Goal: Understand process/instructions: Learn how to perform a task or action

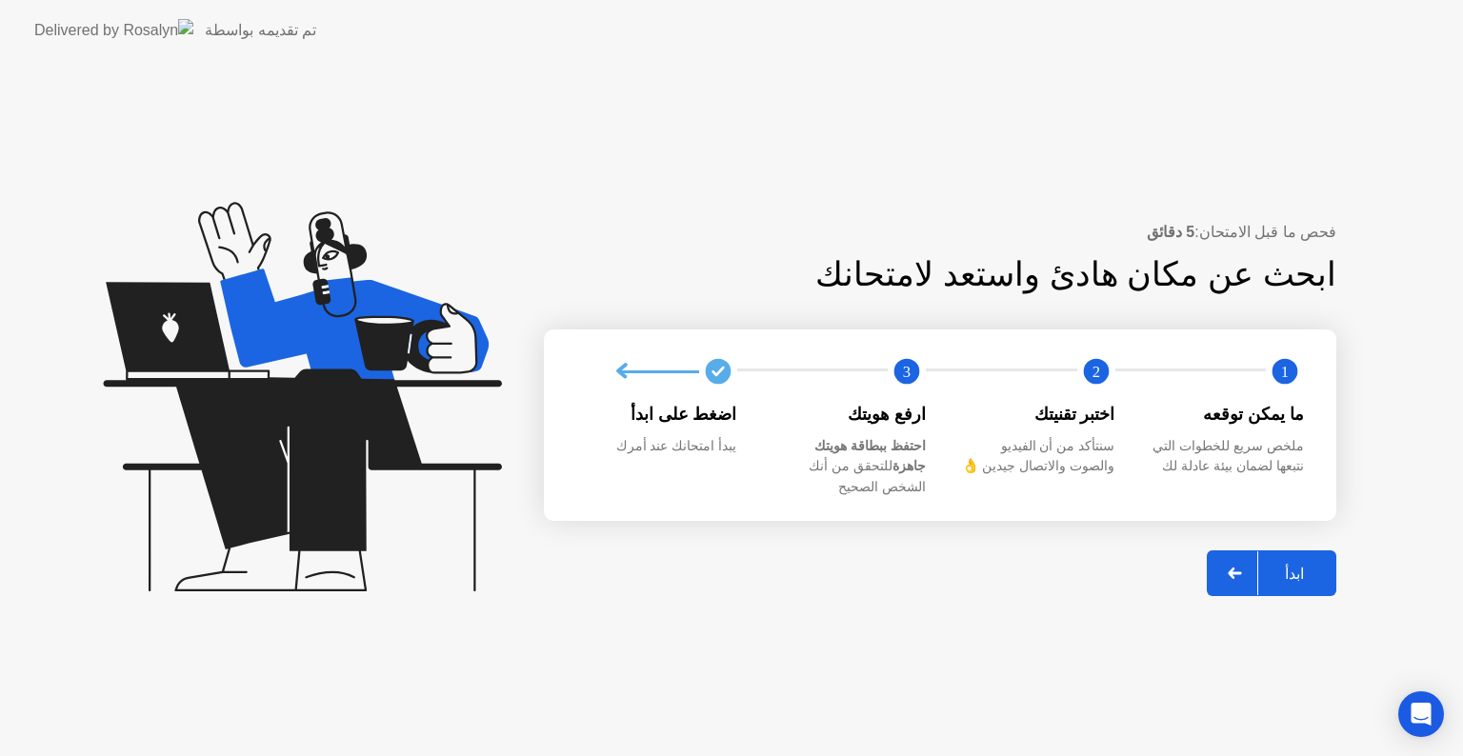
click at [1289, 571] on div "ابدأ" at bounding box center [1294, 574] width 72 height 18
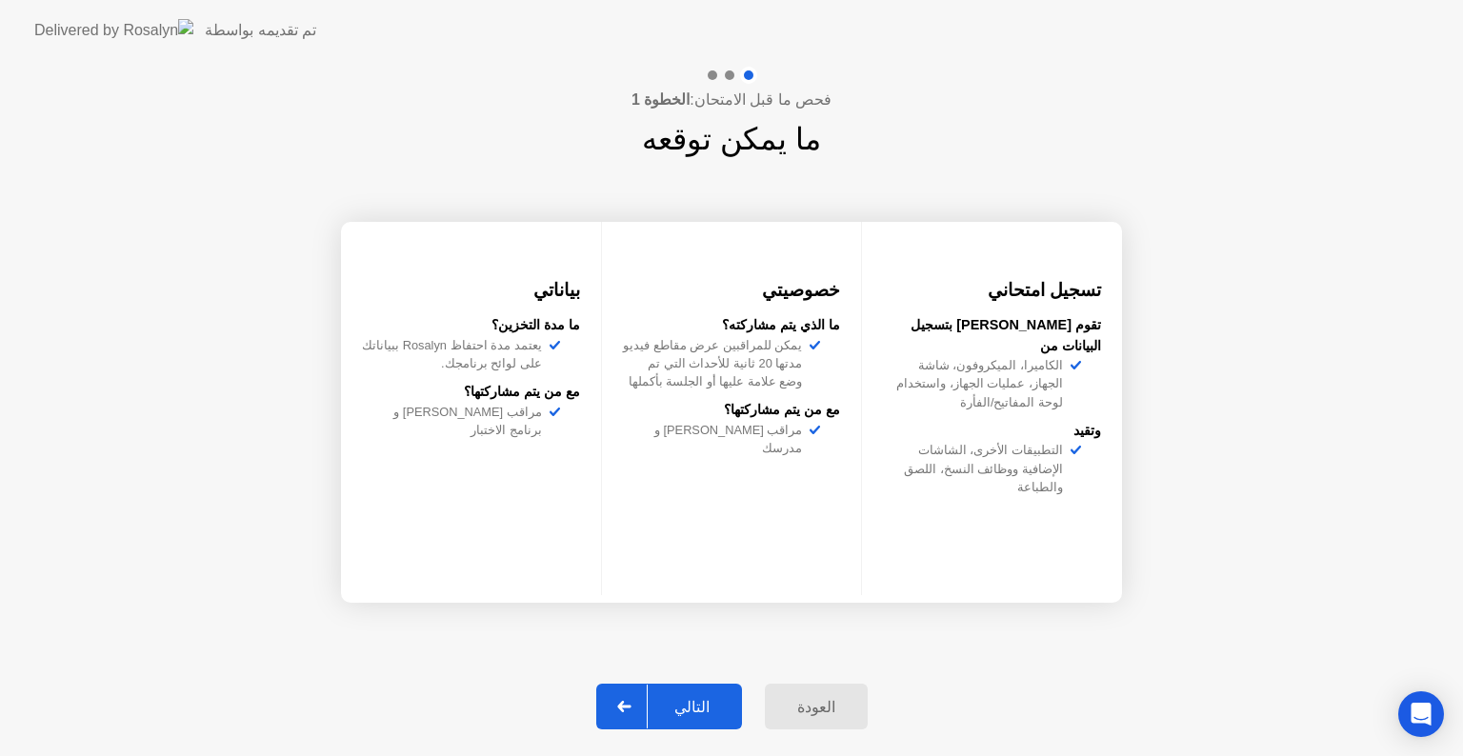
click at [708, 698] on div "التالي" at bounding box center [692, 707] width 89 height 18
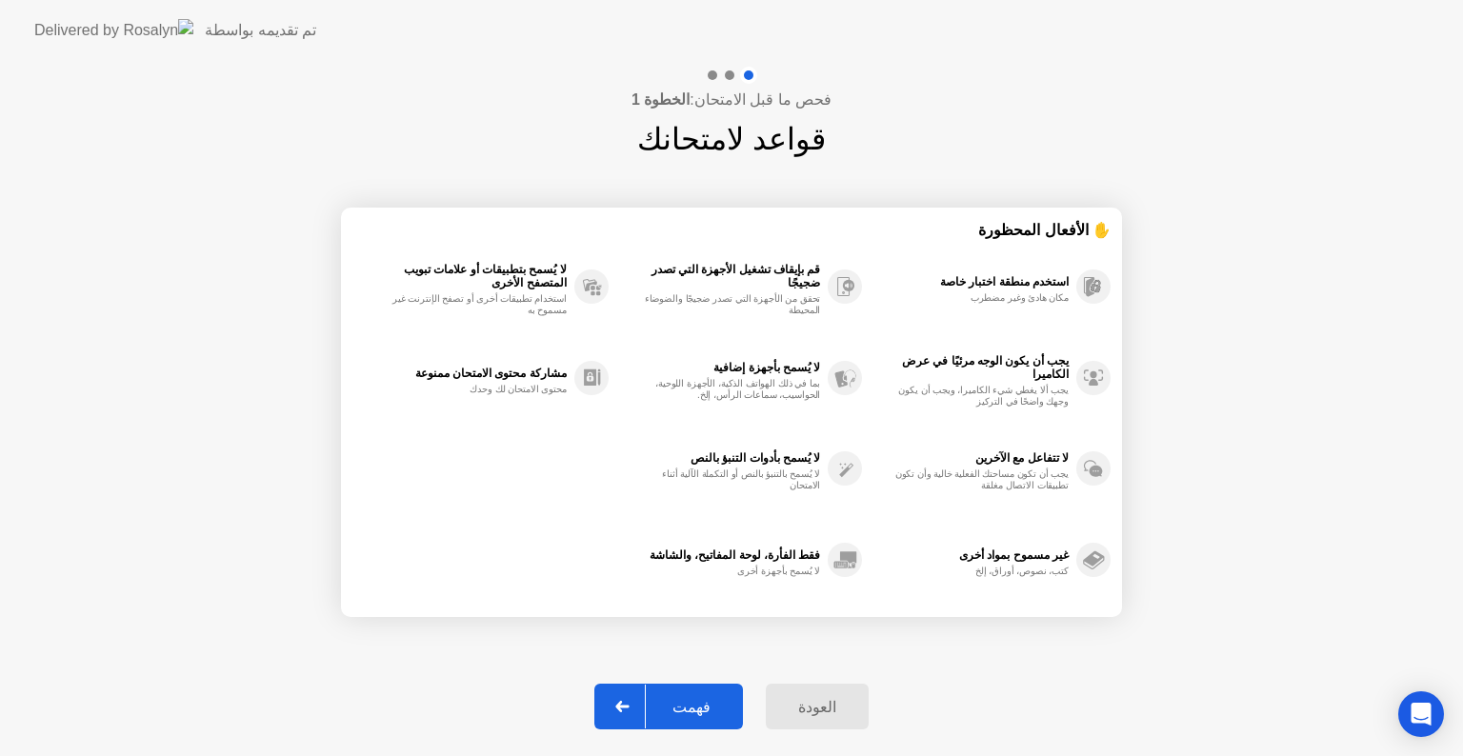
click at [708, 698] on div "فهمت" at bounding box center [691, 707] width 91 height 18
select select "**********"
select select "*******"
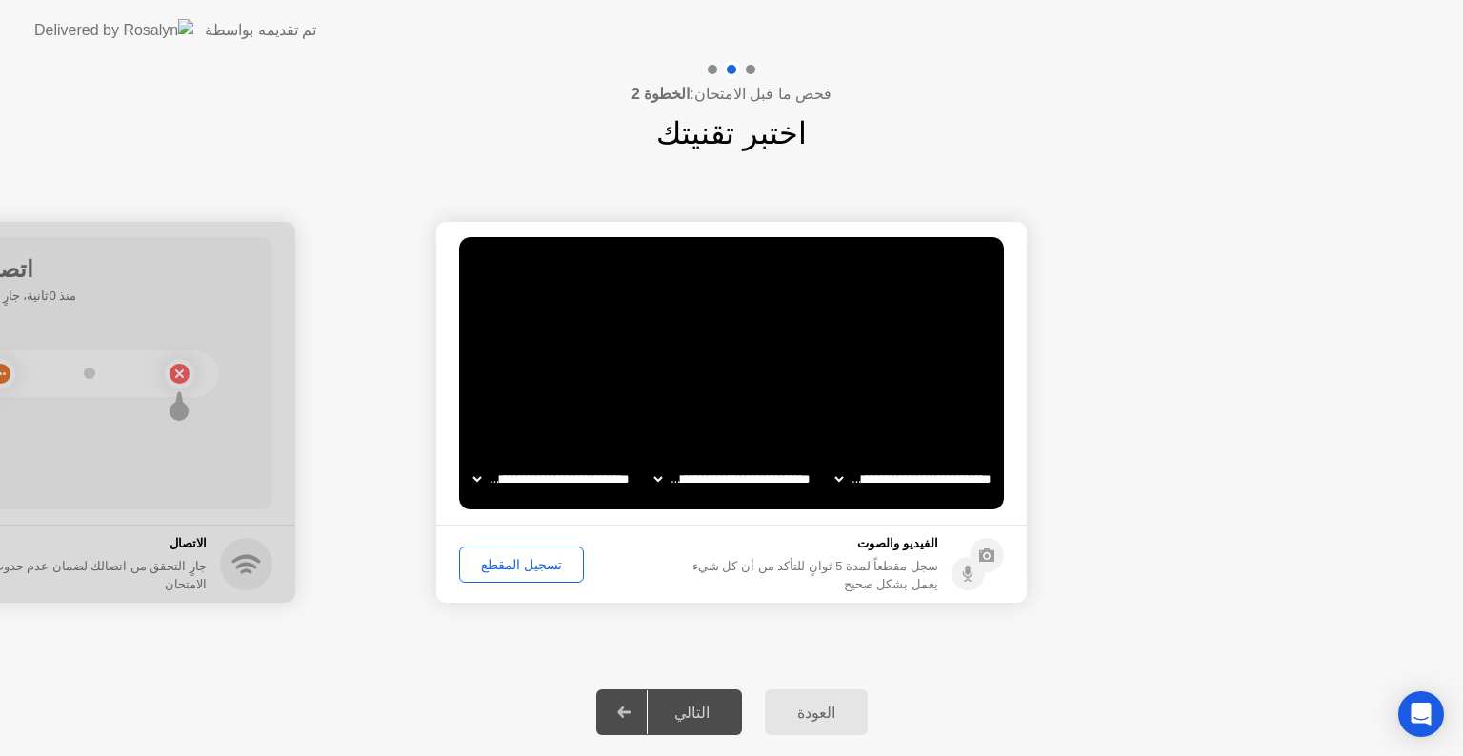
click at [530, 557] on div "تسجيل المقطع" at bounding box center [521, 564] width 111 height 15
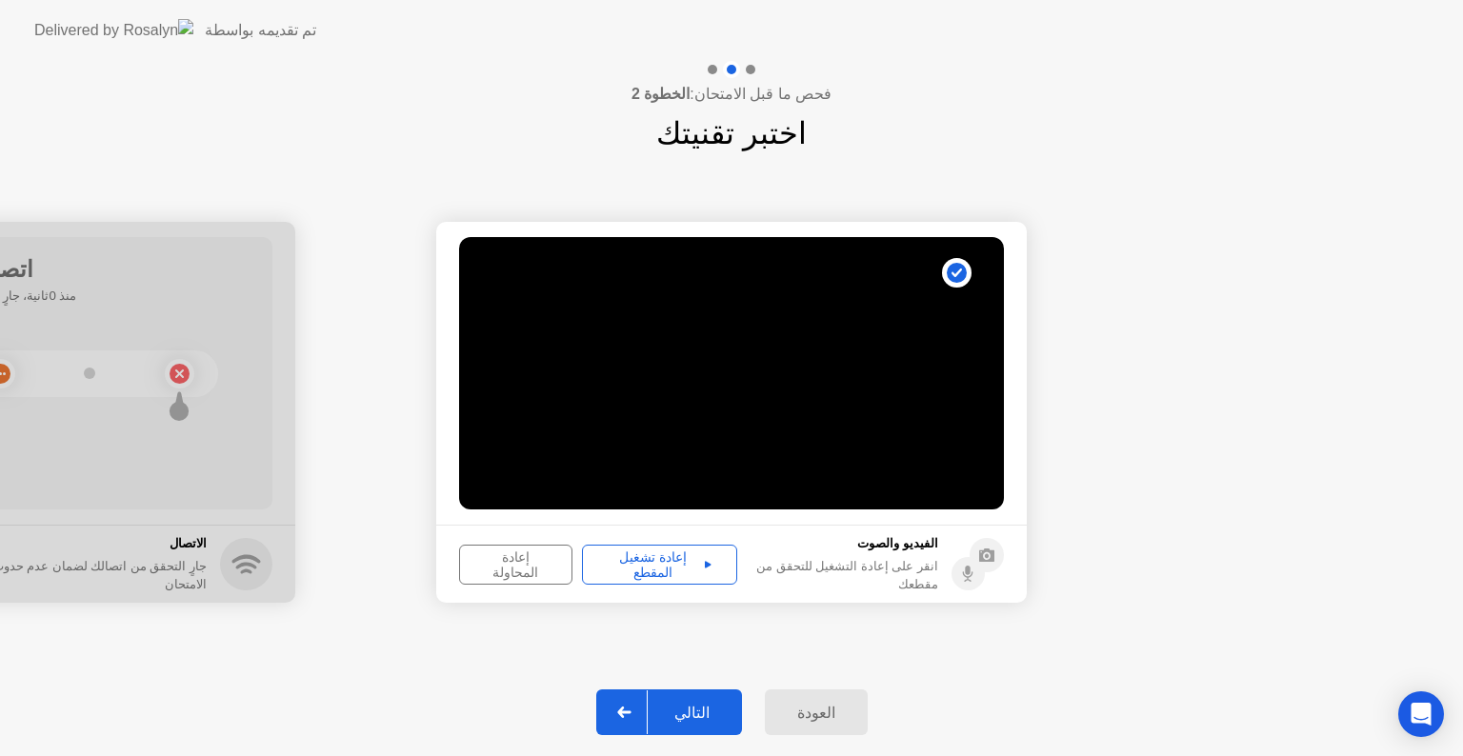
click at [672, 565] on div "إعادة تشغيل المقطع" at bounding box center [660, 565] width 142 height 30
click at [690, 708] on div "التالي" at bounding box center [692, 713] width 89 height 18
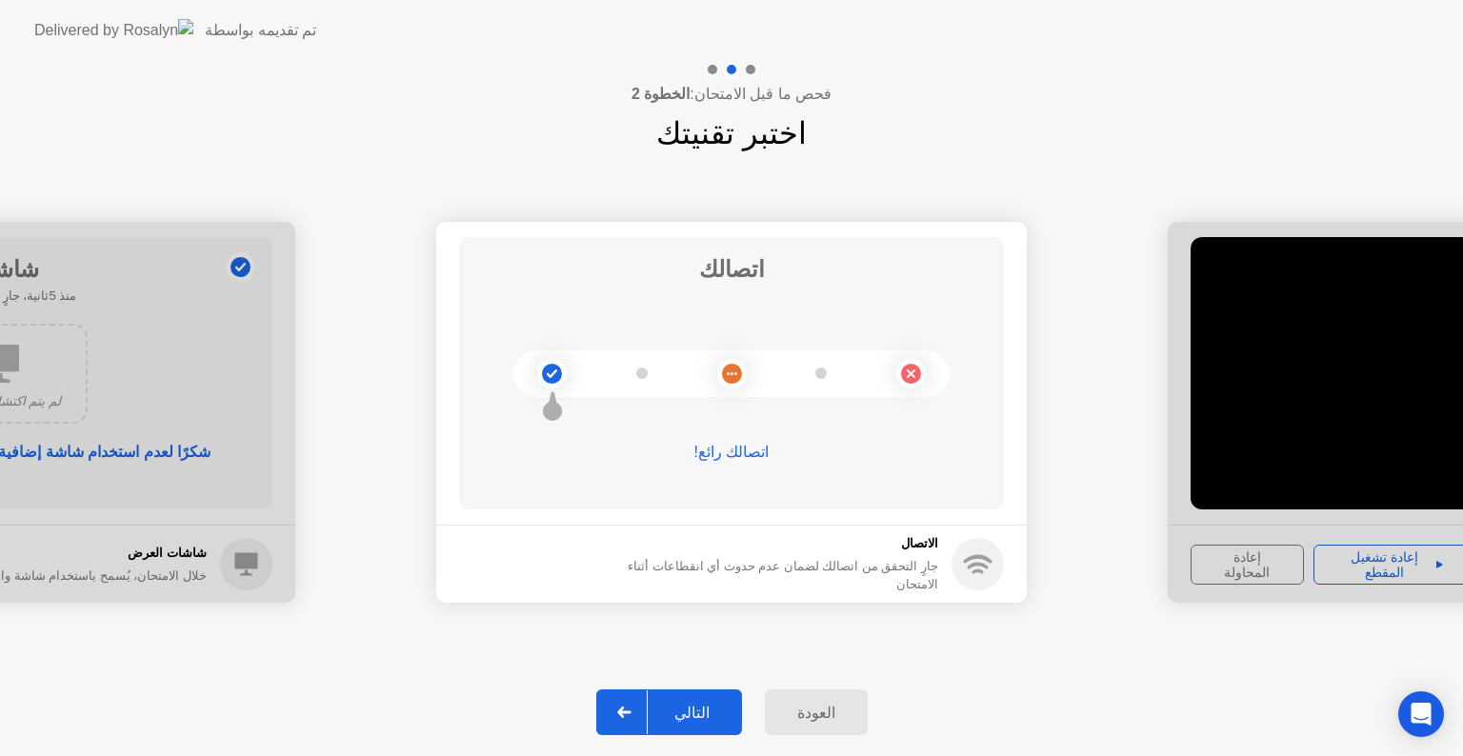
click at [695, 704] on div "التالي" at bounding box center [692, 713] width 89 height 18
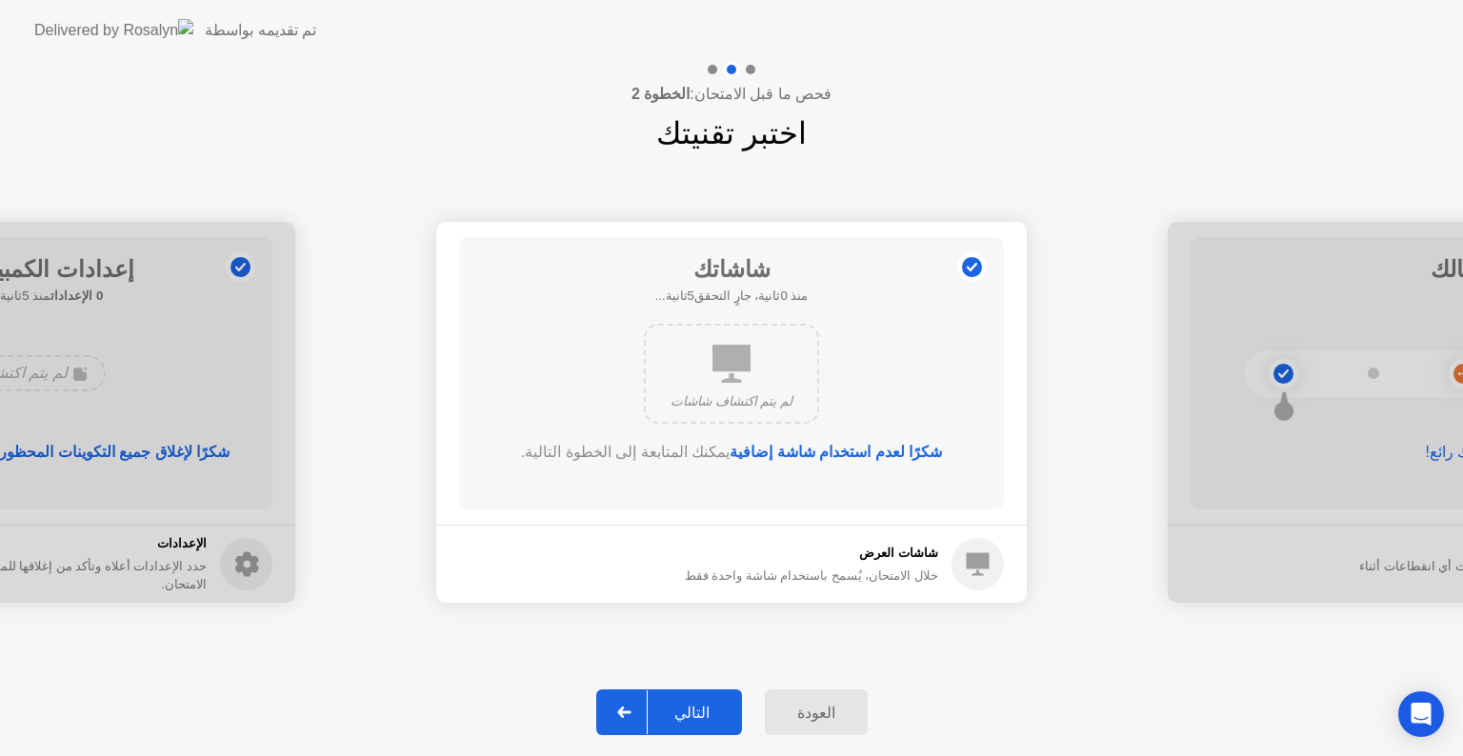
click at [695, 709] on div "التالي" at bounding box center [692, 713] width 89 height 18
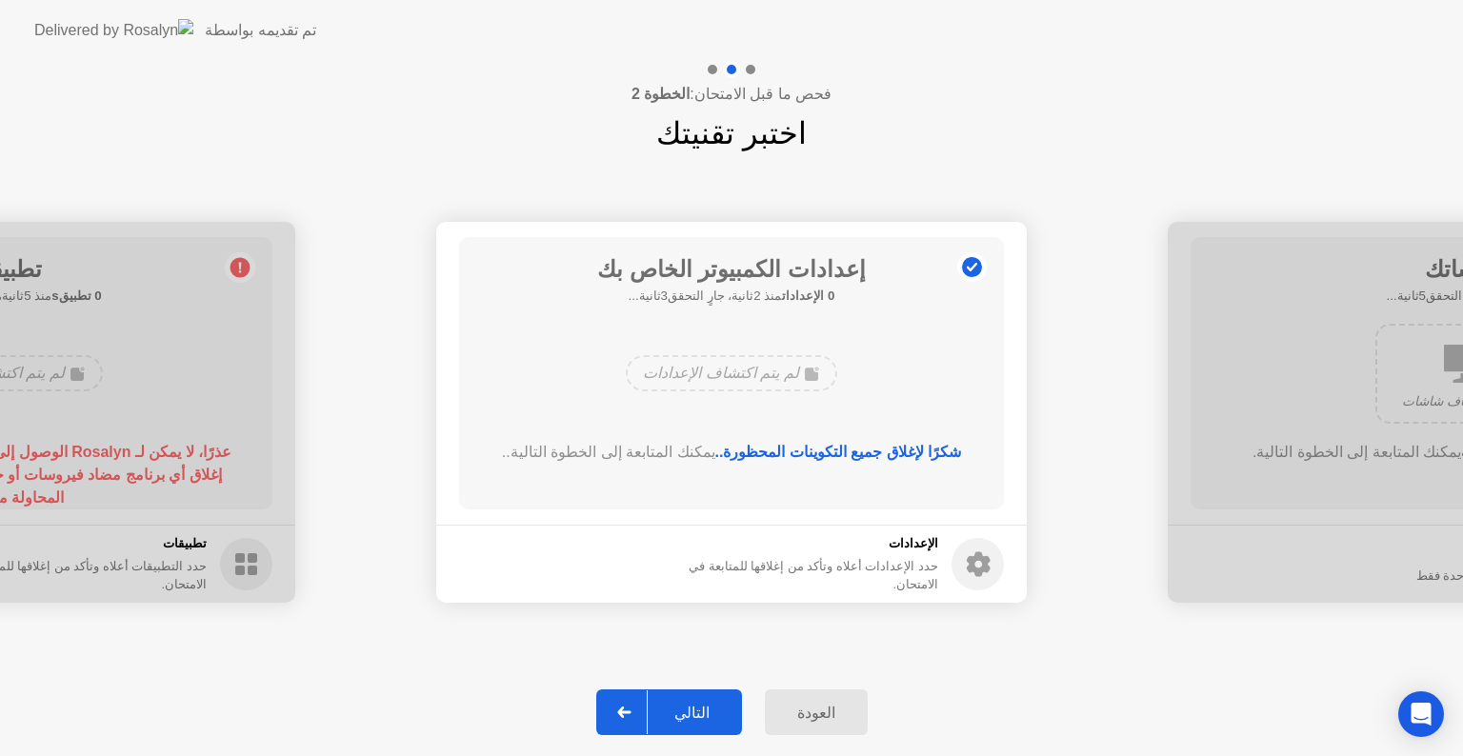
click at [695, 709] on div "التالي" at bounding box center [692, 713] width 89 height 18
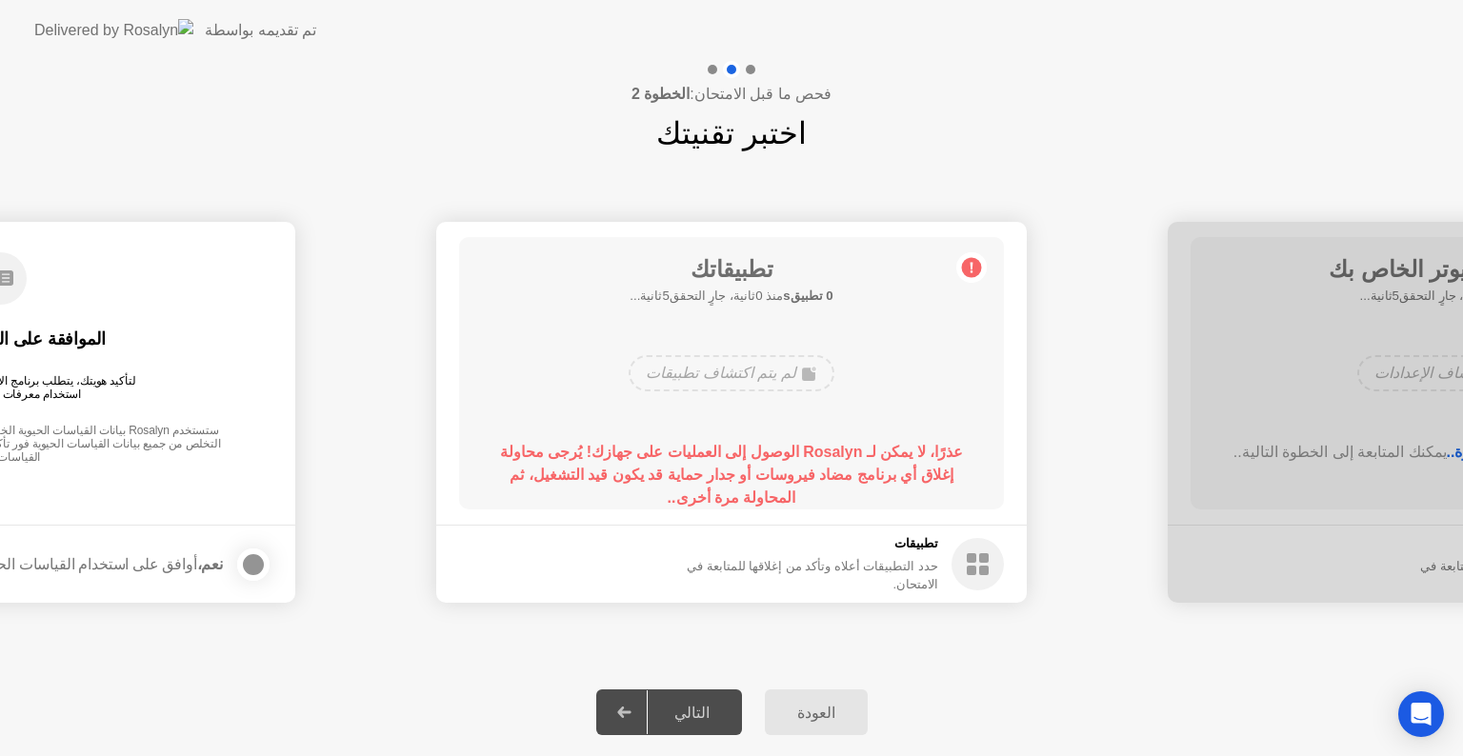
click at [695, 707] on div "التالي" at bounding box center [692, 713] width 89 height 18
click at [631, 715] on icon at bounding box center [623, 712] width 13 height 11
click at [690, 718] on div "التالي" at bounding box center [692, 713] width 89 height 18
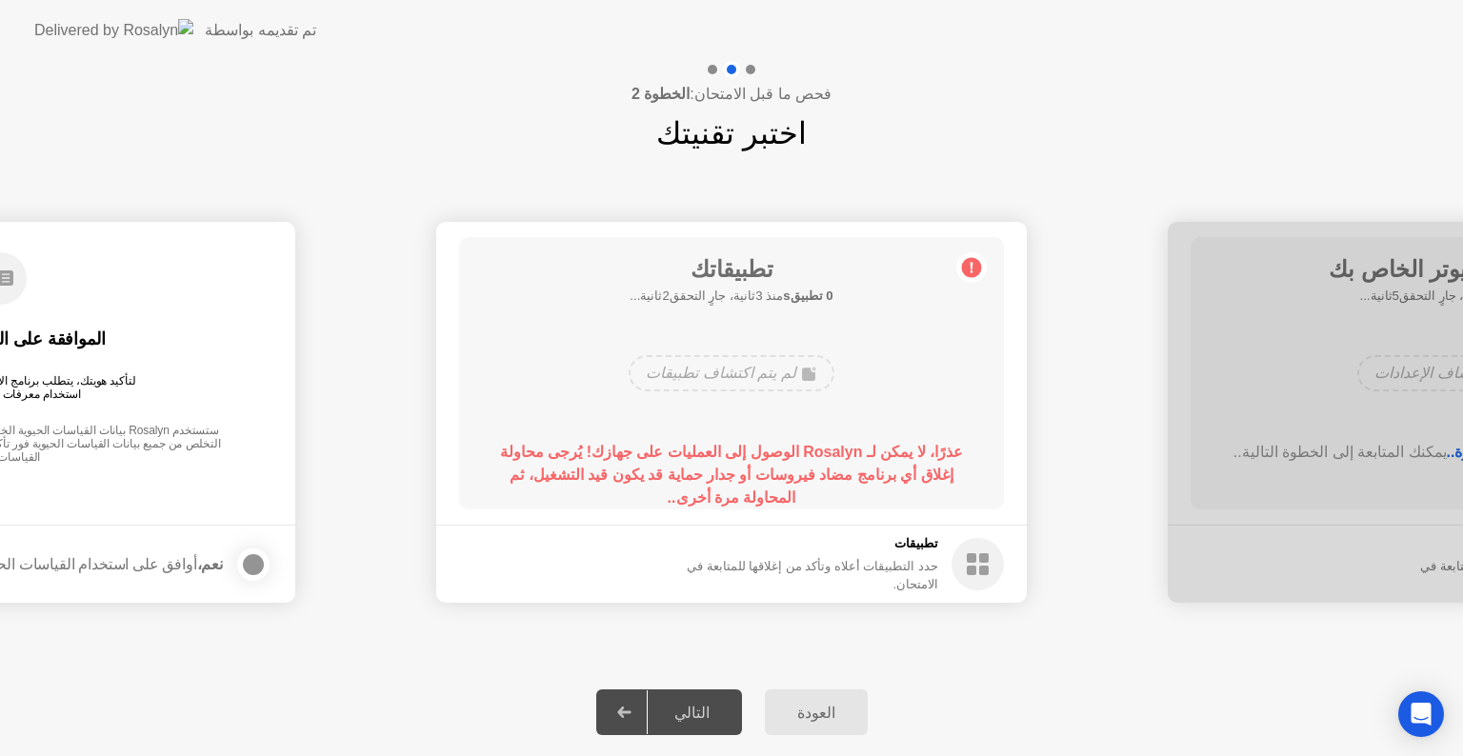
click at [721, 472] on b "عذرًا، لا يمكن لـ Rosalyn الوصول إلى العمليات على جهازك! يُرجى محاولة إغلاق أي …" at bounding box center [731, 475] width 463 height 62
click at [762, 452] on b "عذرًا، لا يمكن لـ Rosalyn الوصول إلى العمليات على جهازك! يُرجى محاولة إغلاق أي …" at bounding box center [731, 475] width 463 height 62
